Goal: Check status: Check status

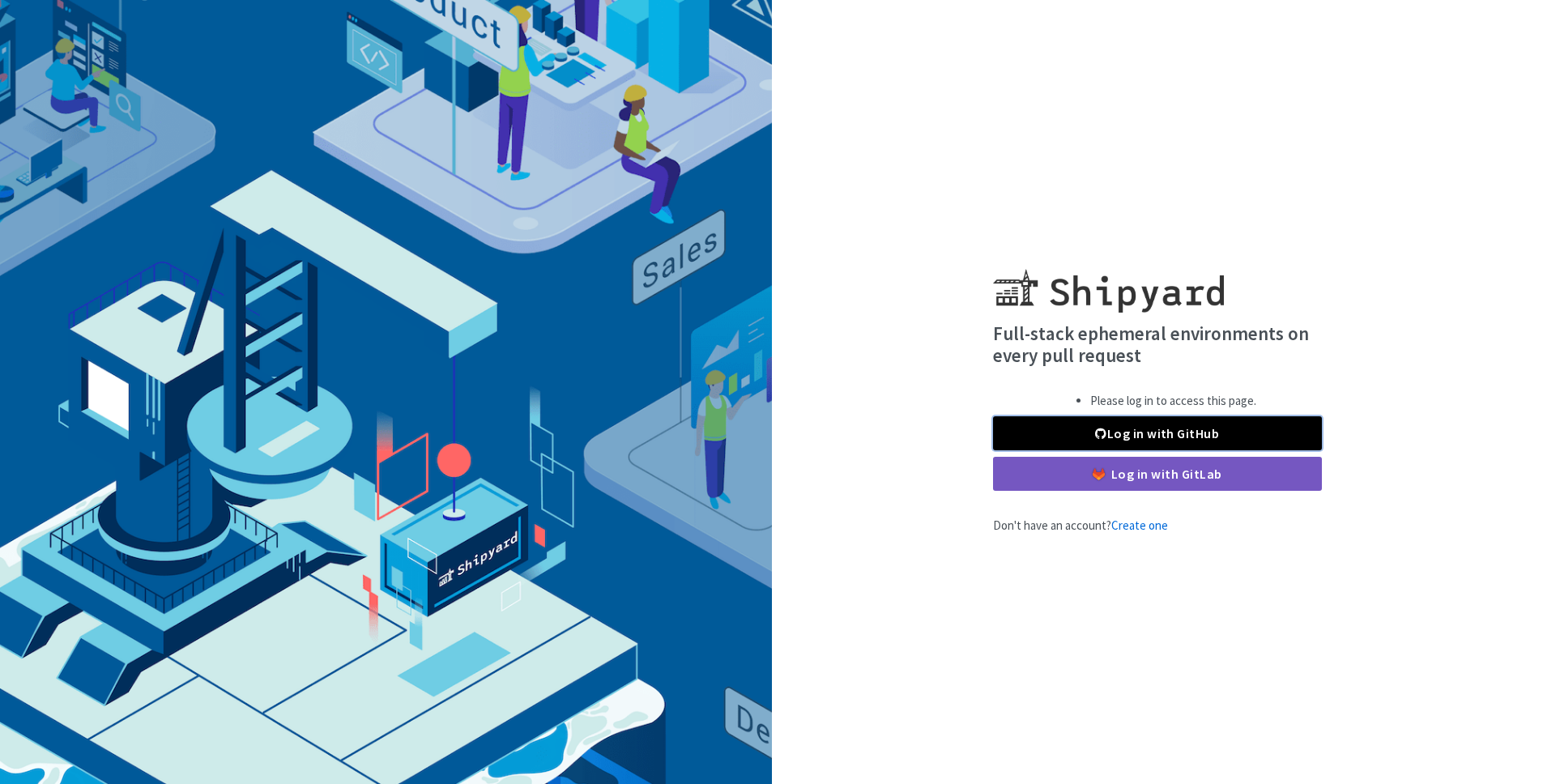
click at [1187, 438] on link "Log in with GitHub" at bounding box center [1158, 433] width 329 height 34
click at [1176, 427] on link "Log in with GitHub" at bounding box center [1158, 433] width 329 height 34
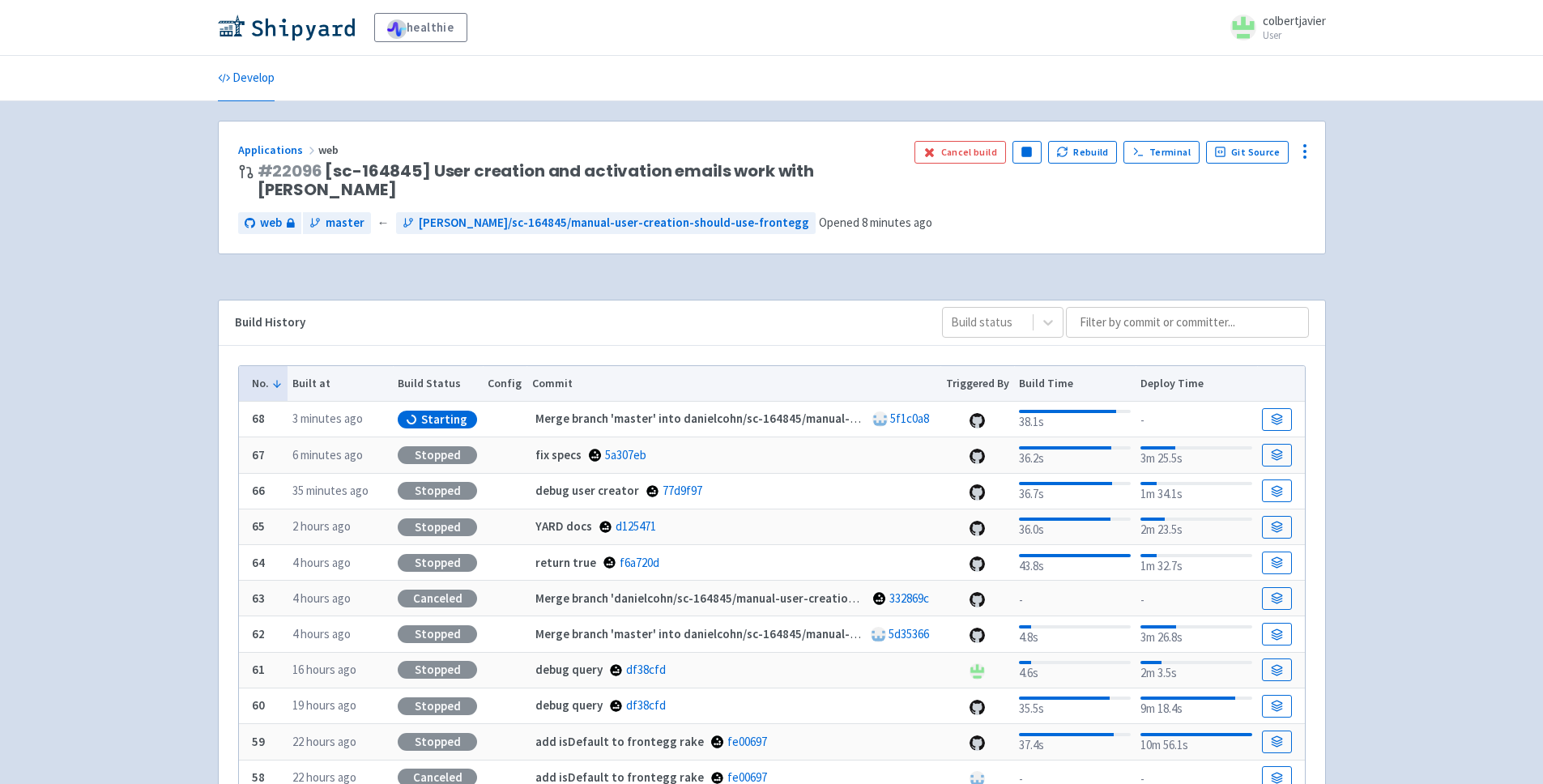
click at [883, 315] on div "Build History Build status" at bounding box center [772, 323] width 1107 height 46
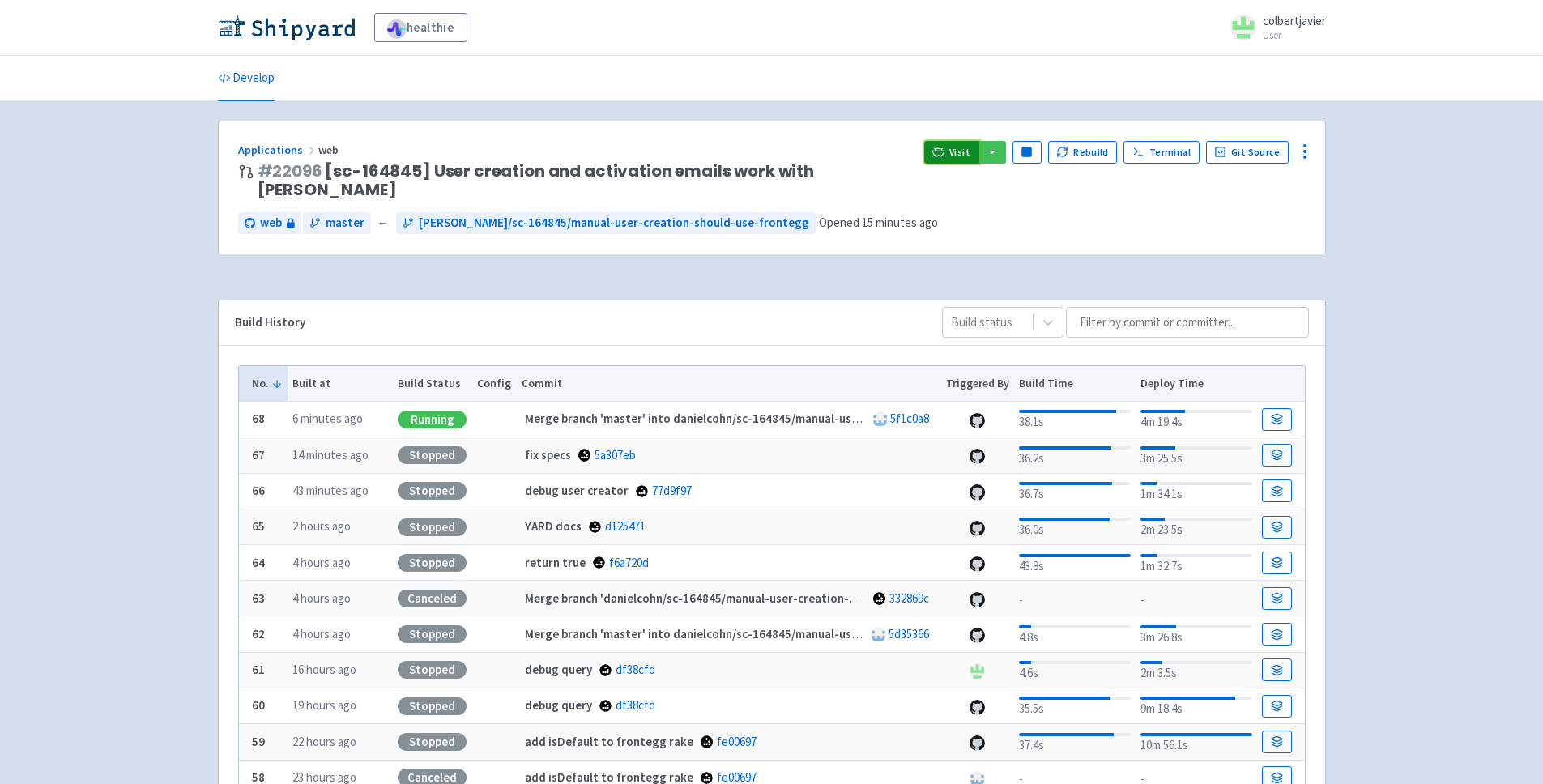
click at [944, 152] on icon at bounding box center [938, 152] width 12 height 12
